Goal: Information Seeking & Learning: Find specific fact

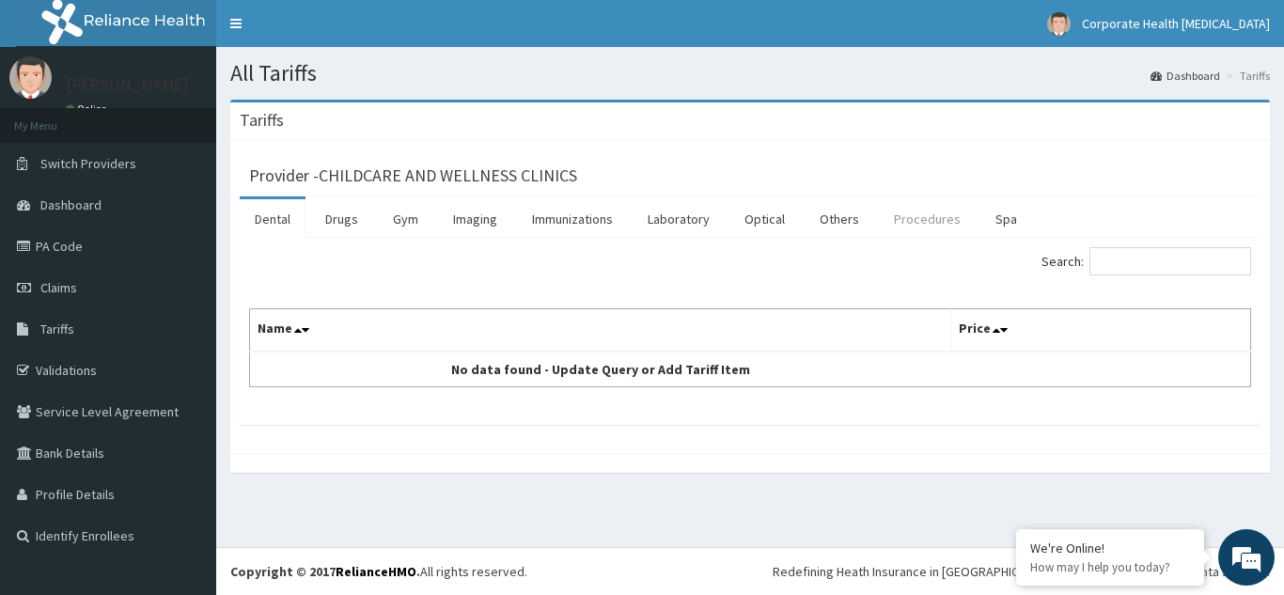
click at [919, 214] on link "Procedures" at bounding box center [927, 218] width 97 height 39
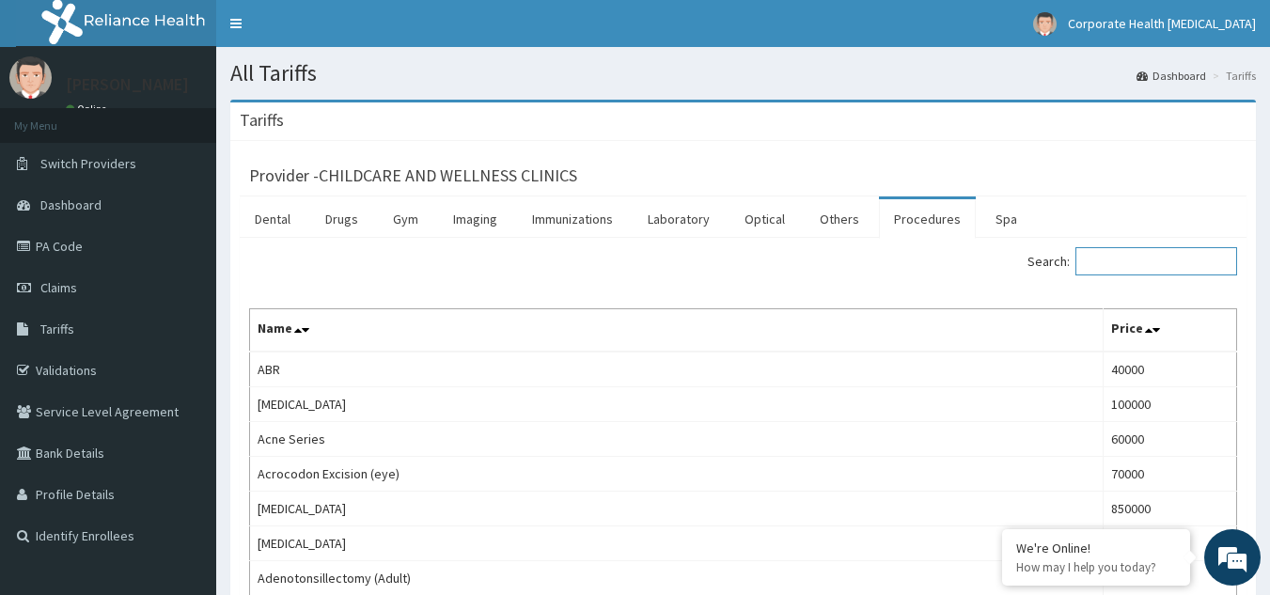
click at [1160, 255] on input "Search:" at bounding box center [1156, 261] width 162 height 28
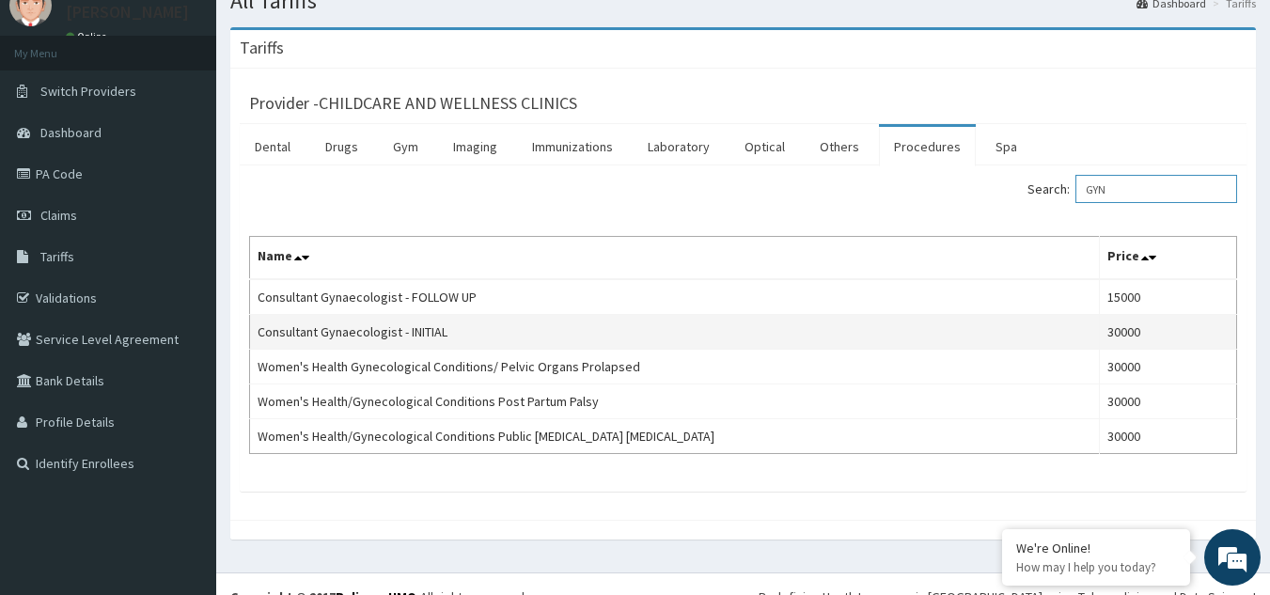
scroll to position [94, 0]
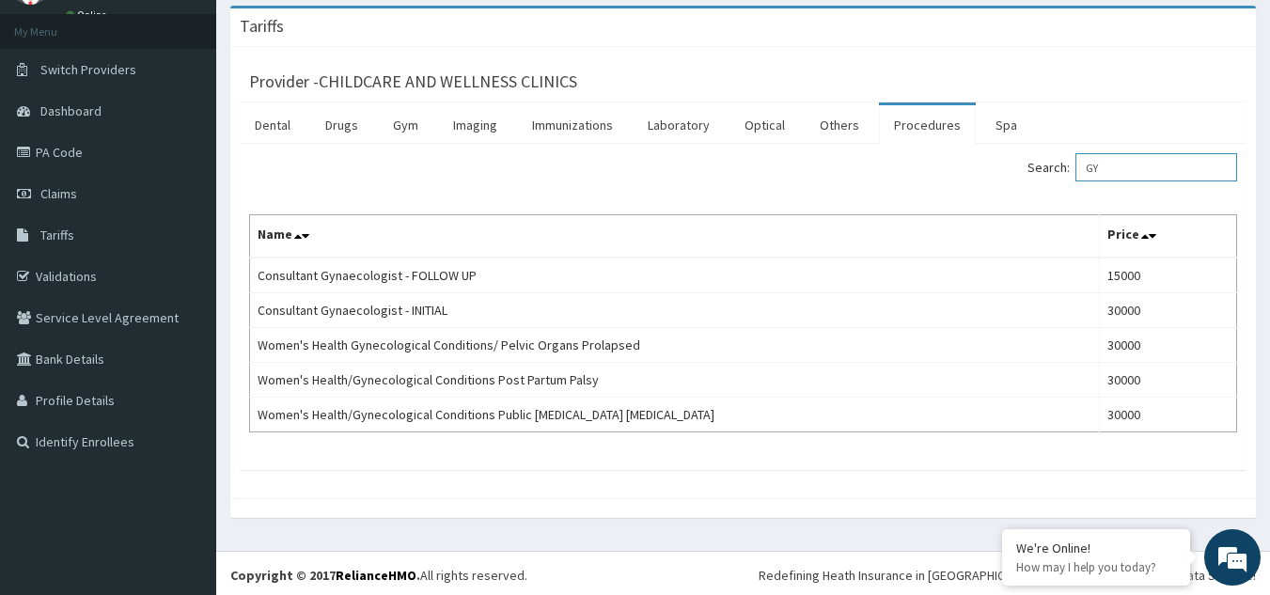
type input "G"
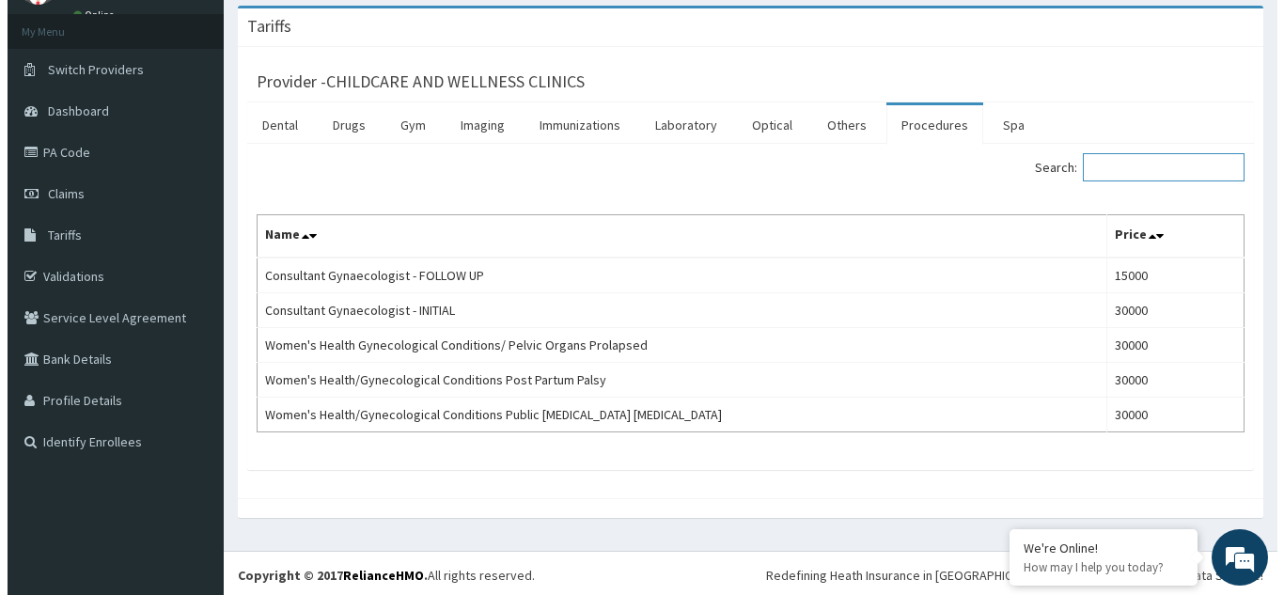
scroll to position [0, 0]
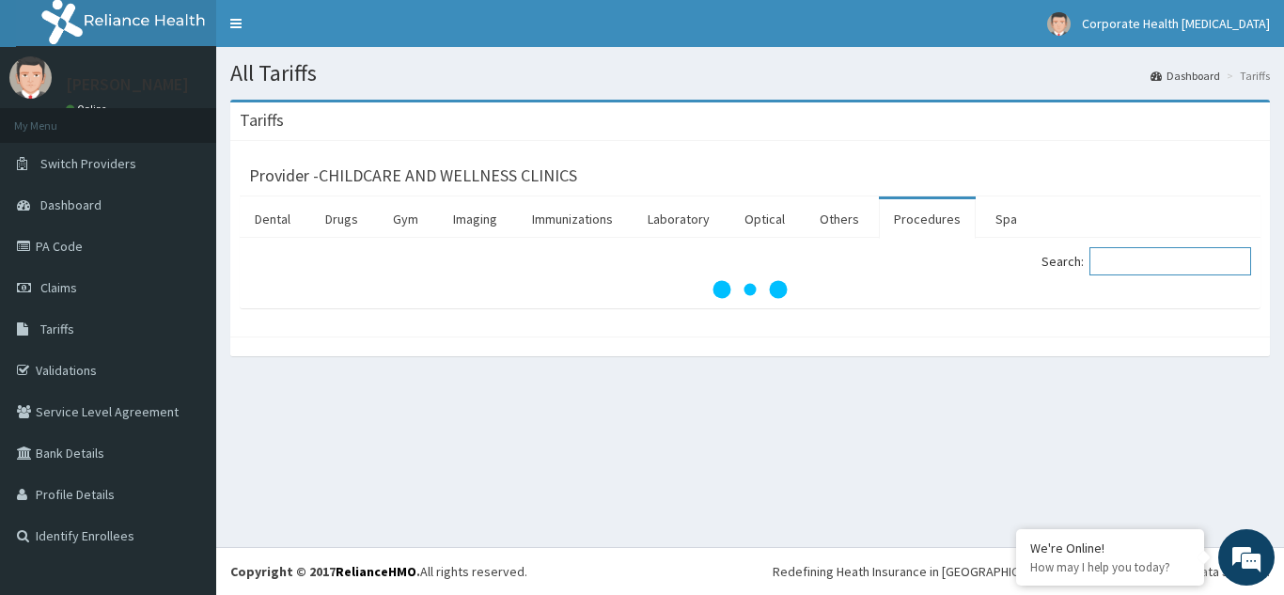
paste input "ORTHOPEDIC"
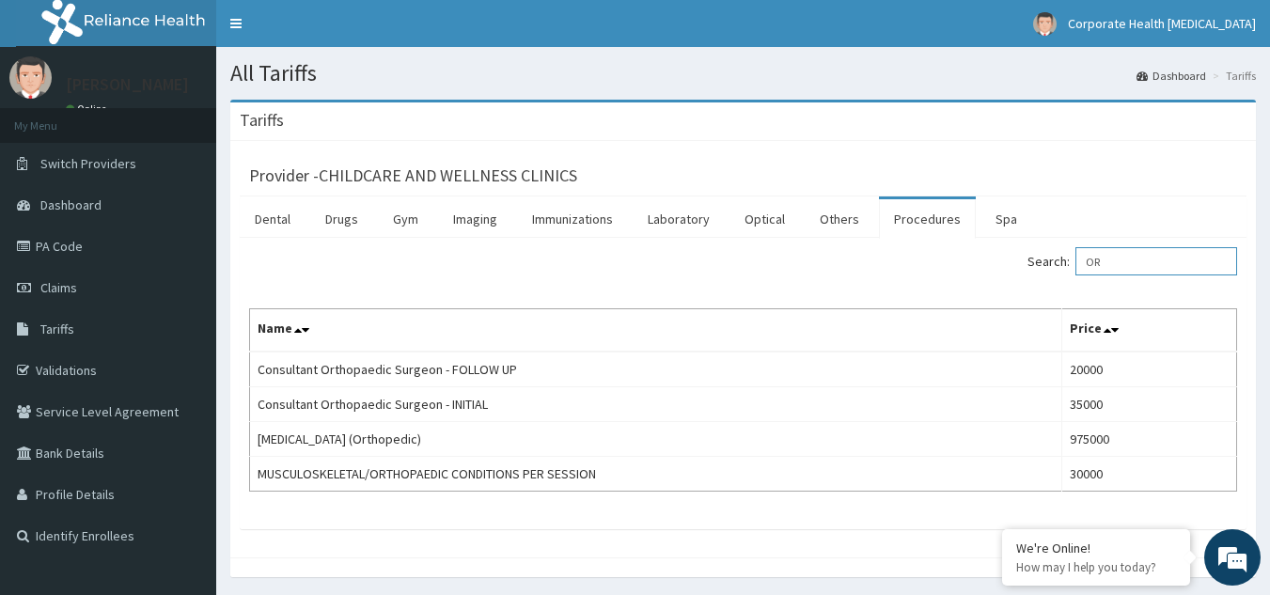
type input "O"
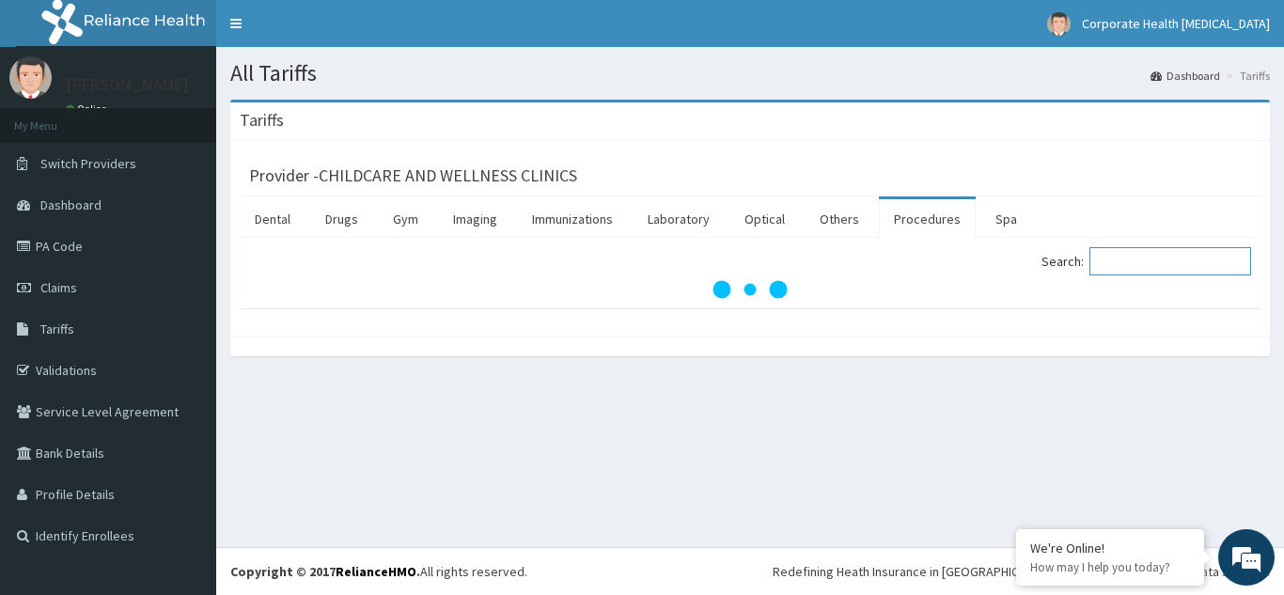
paste input "[MEDICAL_DATA]"
type input "[MEDICAL_DATA]"
